Goal: Task Accomplishment & Management: Manage account settings

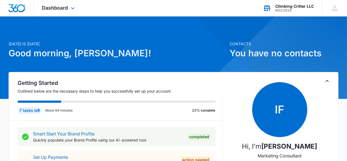
click at [286, 7] on div "Climbing Critter LLC" at bounding box center [294, 6] width 39 height 4
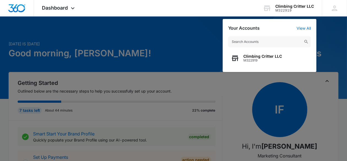
click at [184, 45] on div at bounding box center [173, 80] width 347 height 161
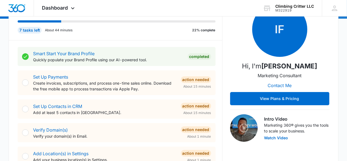
scroll to position [116, 0]
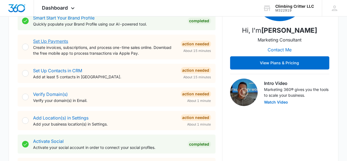
click at [39, 39] on link "Set Up Payments" at bounding box center [50, 42] width 35 height 6
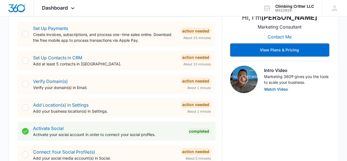
scroll to position [145, 0]
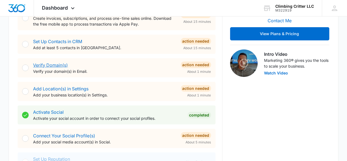
click at [49, 63] on link "Verify Domain(s)" at bounding box center [50, 66] width 35 height 6
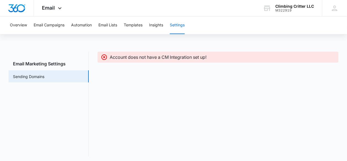
click at [104, 56] on icon at bounding box center [104, 58] width 6 height 6
